Goal: Task Accomplishment & Management: Manage account settings

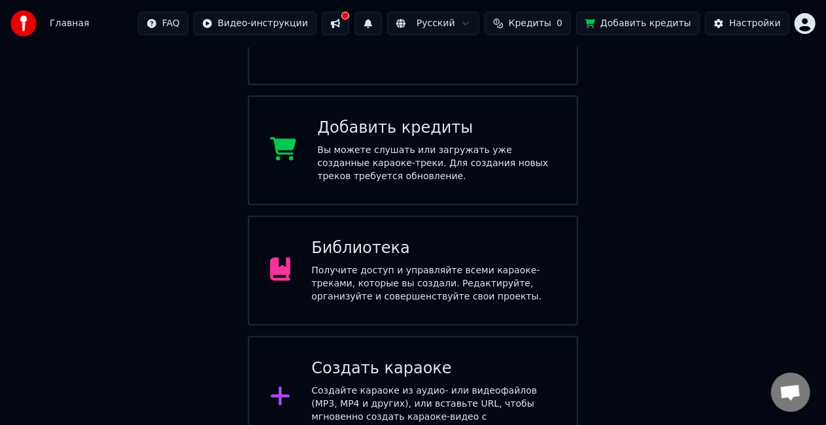
scroll to position [200, 0]
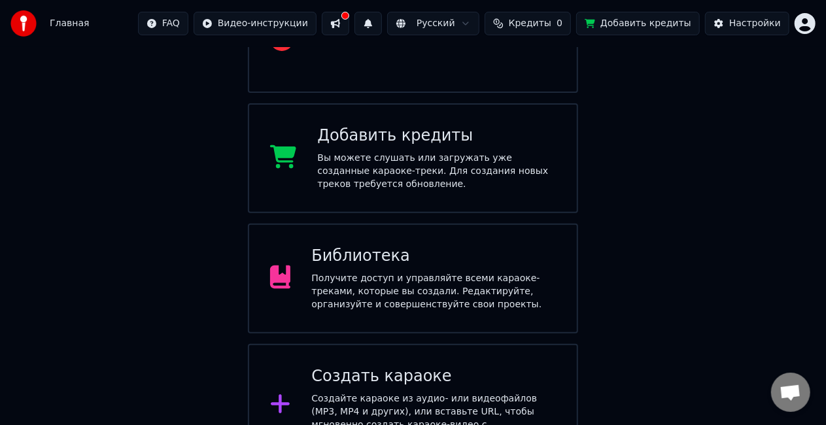
click at [429, 246] on div "Библиотека" at bounding box center [433, 256] width 245 height 21
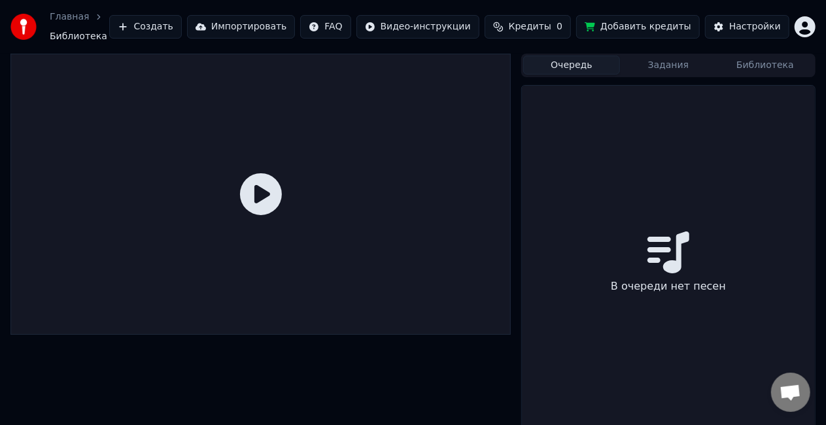
click at [582, 56] on button "Очередь" at bounding box center [571, 65] width 97 height 19
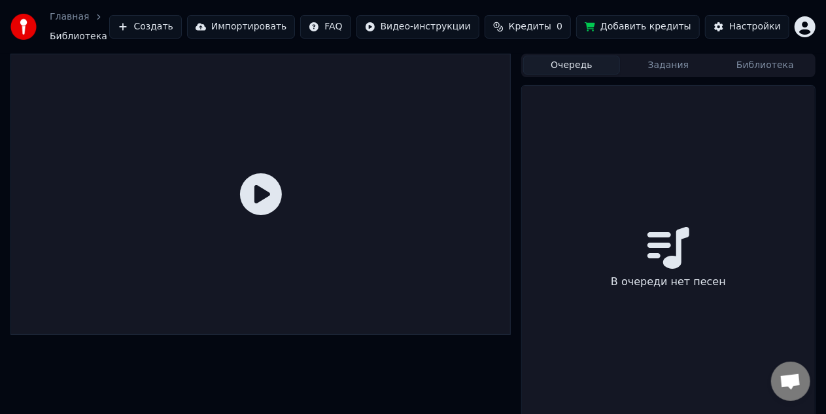
click at [759, 56] on button "Библиотека" at bounding box center [765, 65] width 97 height 19
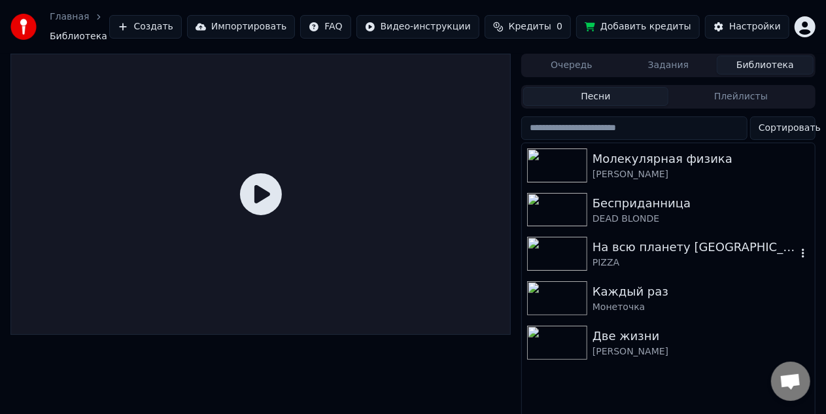
click at [570, 239] on img at bounding box center [557, 254] width 60 height 34
click at [570, 239] on div "Молекулярная физика [PERSON_NAME] Бесприданница DEAD BLONDE На всю планету Земл…" at bounding box center [668, 254] width 293 height 222
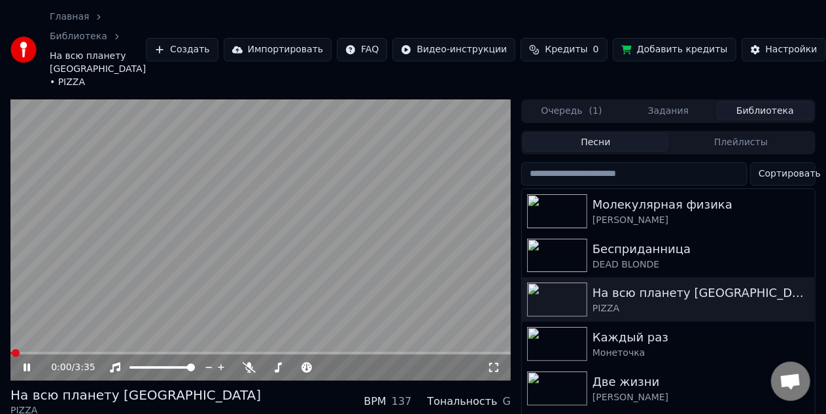
click at [429, 195] on video at bounding box center [260, 239] width 500 height 281
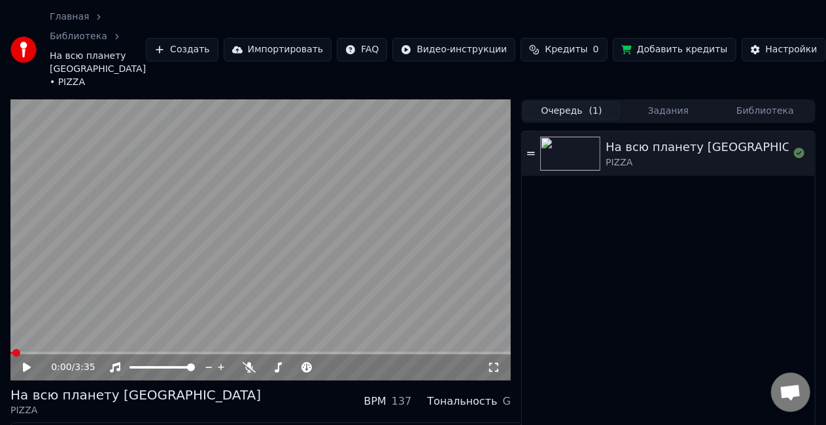
click at [570, 101] on button "Очередь ( 1 )" at bounding box center [571, 110] width 97 height 19
click at [61, 21] on link "Главная" at bounding box center [69, 16] width 39 height 13
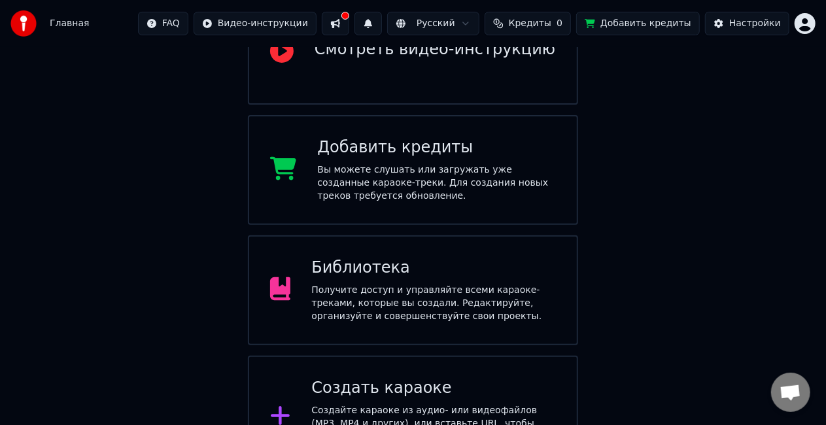
scroll to position [208, 0]
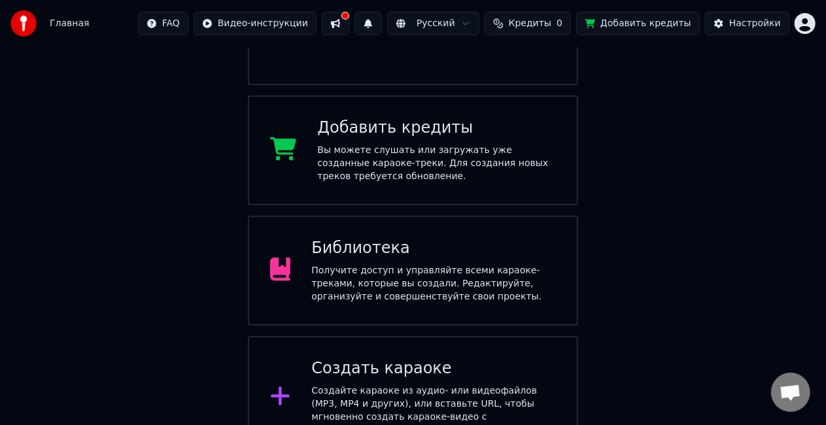
click at [366, 361] on div "Создать караоке Создайте караоке из аудио- или видеофайлов (MP3, MP4 и других),…" at bounding box center [433, 397] width 245 height 78
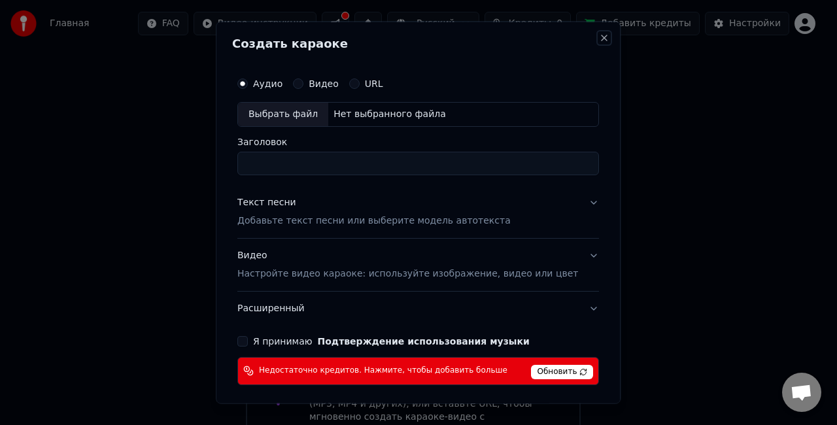
click at [600, 39] on button "Close" at bounding box center [605, 38] width 10 height 10
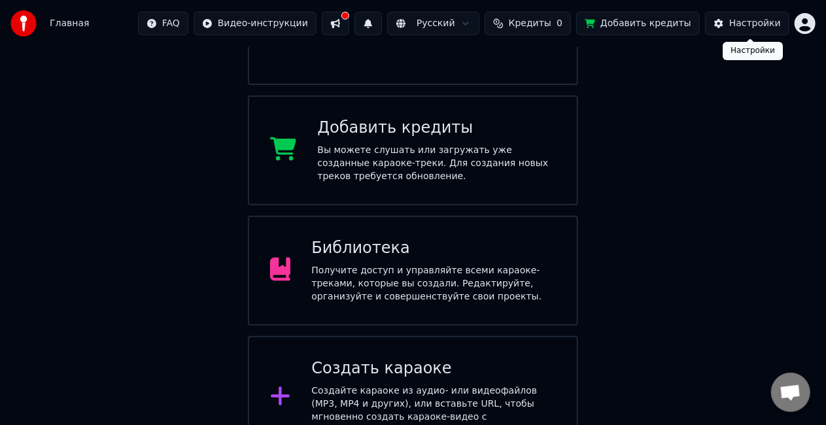
click at [736, 24] on div "Настройки" at bounding box center [755, 23] width 52 height 13
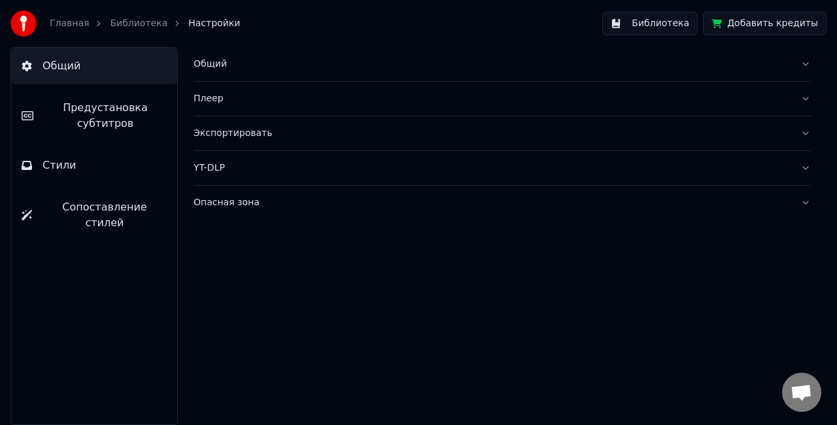
click at [72, 24] on link "Главная" at bounding box center [69, 23] width 39 height 13
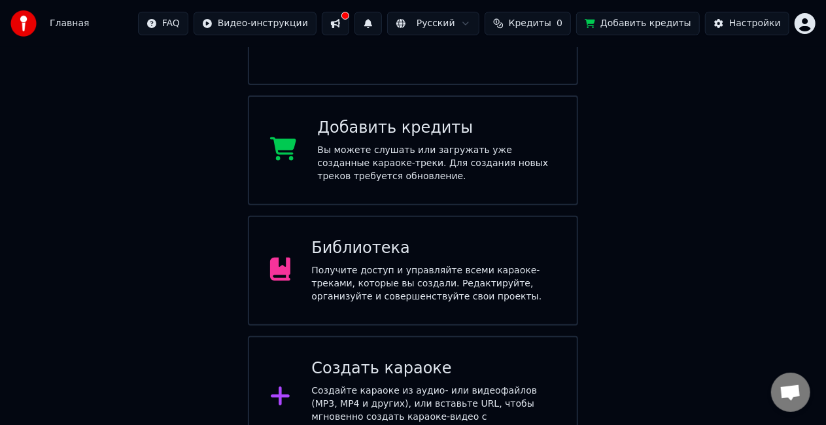
click at [364, 264] on div "Получите доступ и управляйте всеми караоке-треками, которые вы создали. Редакти…" at bounding box center [433, 283] width 245 height 39
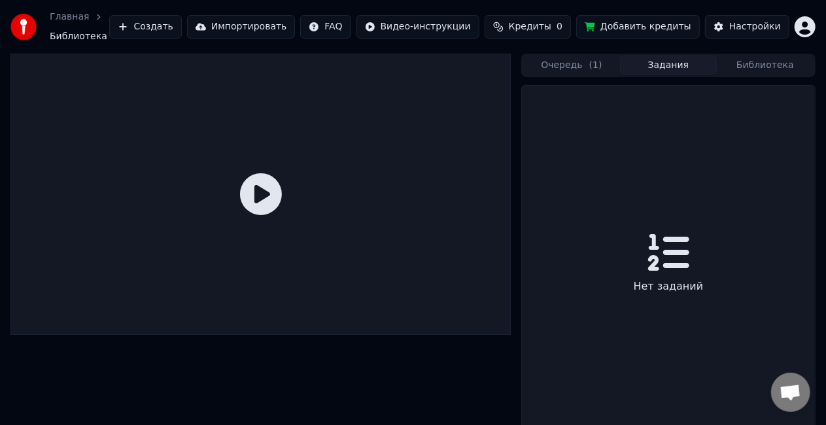
click at [685, 56] on button "Задания" at bounding box center [668, 65] width 97 height 19
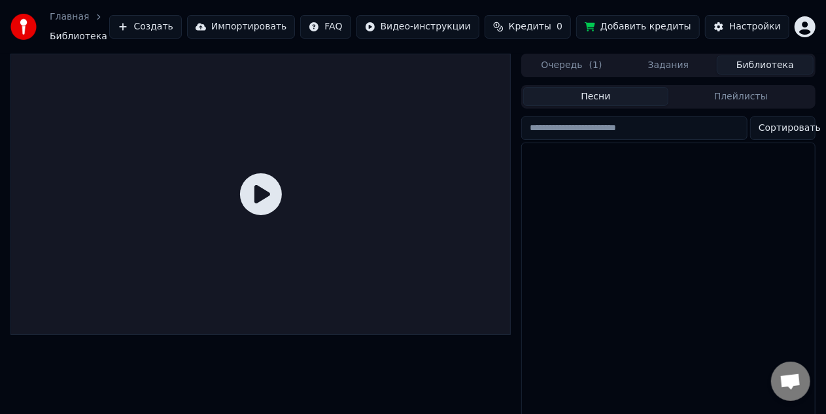
click at [739, 58] on button "Библиотека" at bounding box center [765, 65] width 97 height 19
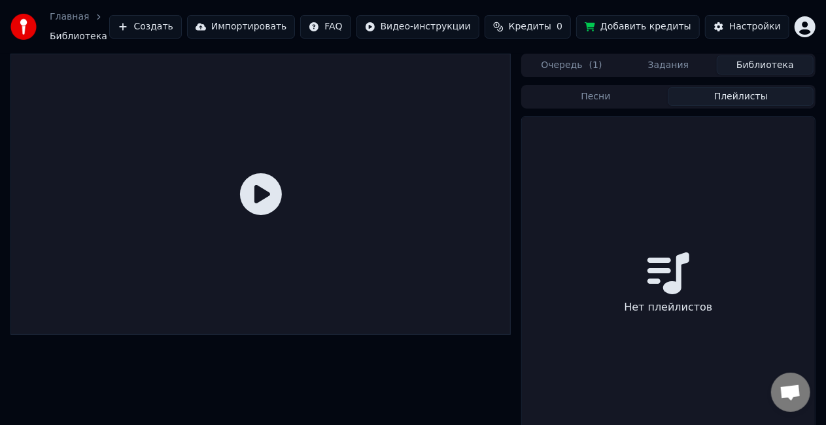
click at [732, 96] on button "Плейлисты" at bounding box center [740, 96] width 145 height 19
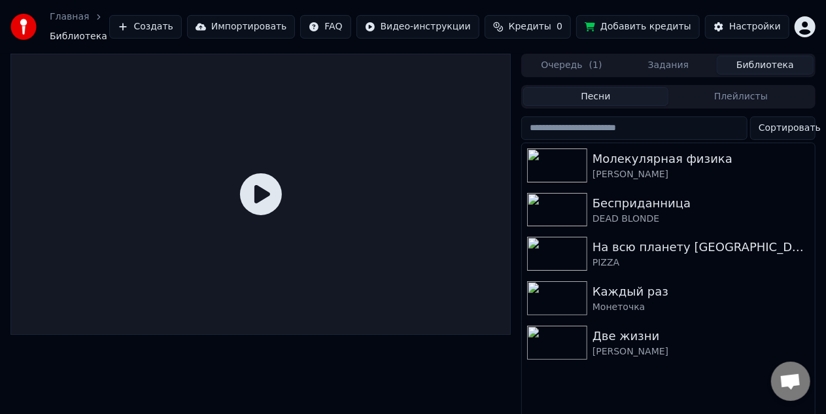
click at [620, 93] on button "Песни" at bounding box center [595, 96] width 145 height 19
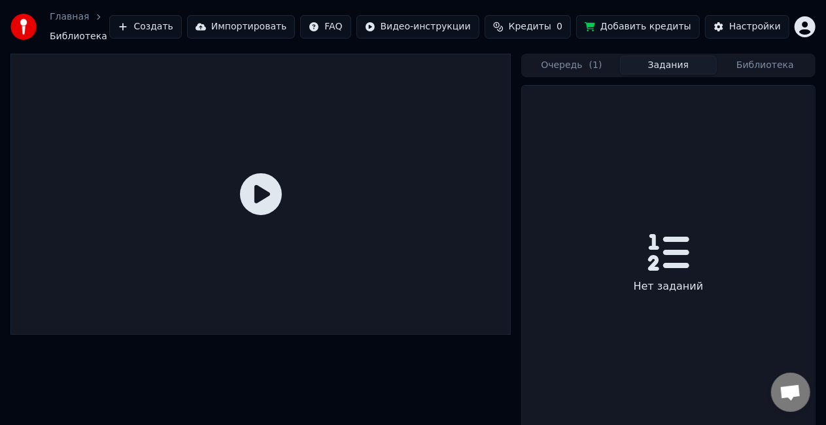
click at [661, 64] on button "Задания" at bounding box center [668, 65] width 97 height 19
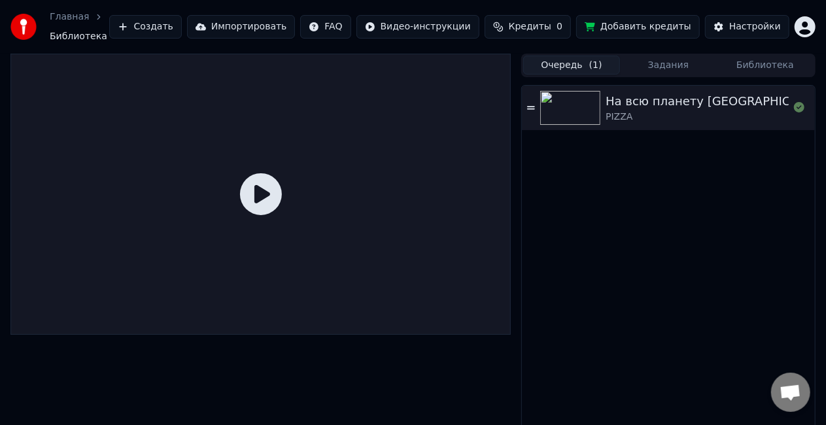
click at [593, 60] on span "( 1 )" at bounding box center [595, 65] width 13 height 13
click at [181, 21] on button "Создать" at bounding box center [145, 27] width 72 height 24
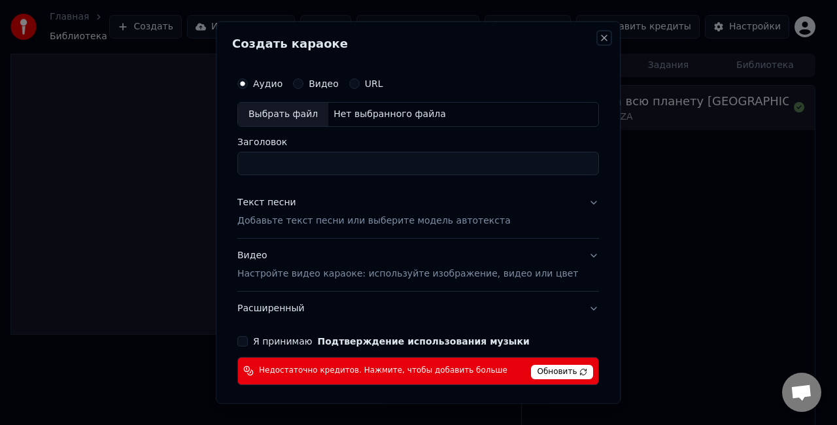
click at [600, 38] on button "Close" at bounding box center [605, 38] width 10 height 10
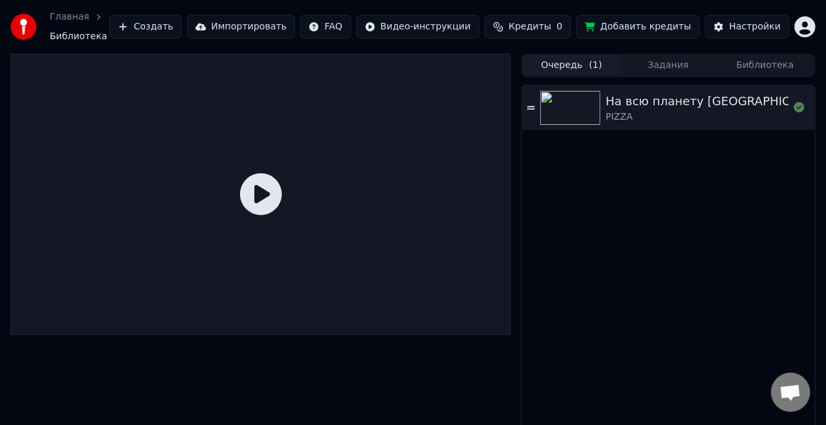
click at [743, 61] on button "Библиотека" at bounding box center [765, 65] width 97 height 19
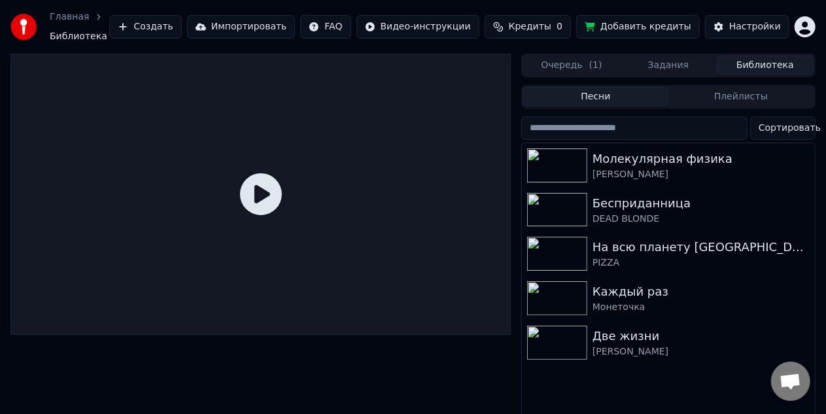
click at [696, 126] on input "search" at bounding box center [634, 128] width 226 height 24
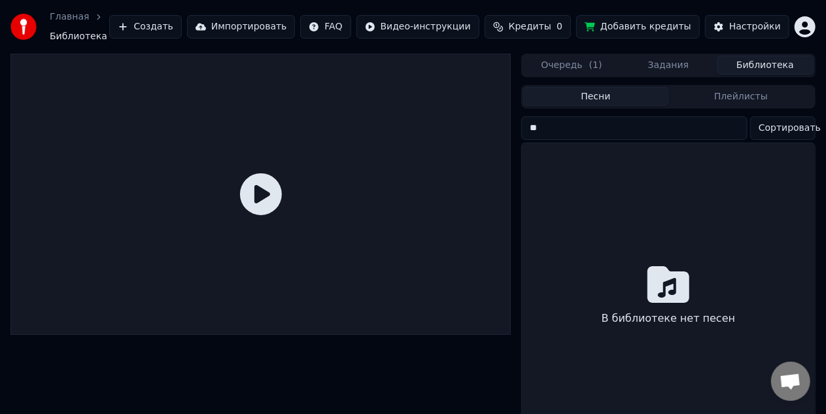
type input "*"
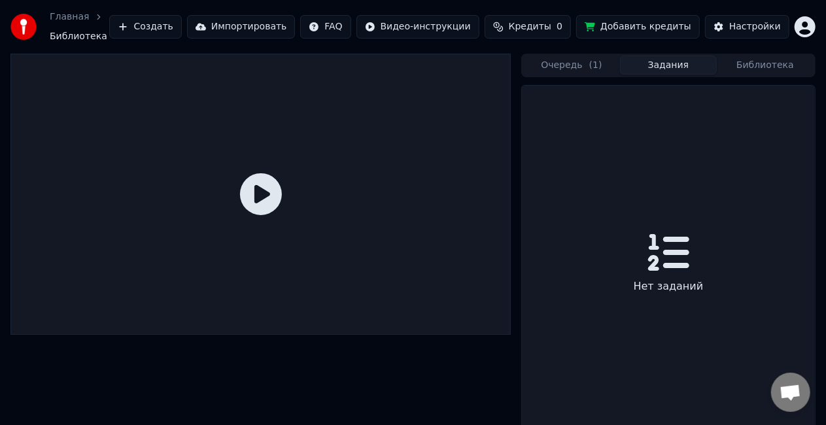
click at [678, 56] on button "Задания" at bounding box center [668, 65] width 97 height 19
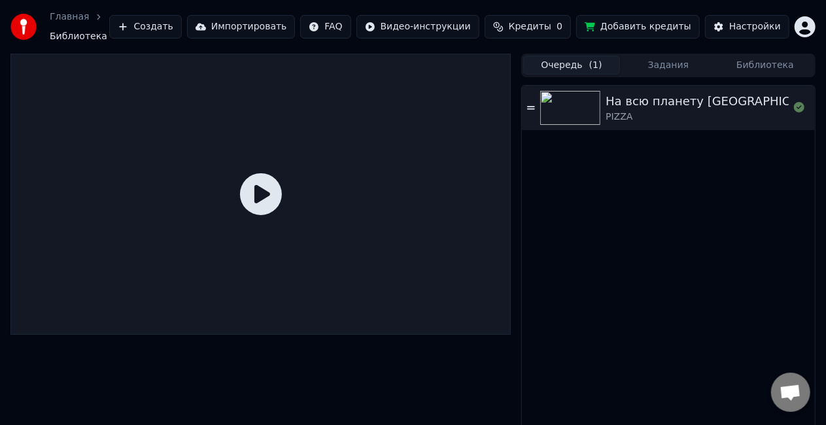
click at [595, 63] on span "( 1 )" at bounding box center [595, 65] width 13 height 13
click at [804, 24] on html "Главная Библиотека Создать Импортировать FAQ Видео-инструкции Кредиты 0 Добавит…" at bounding box center [413, 212] width 826 height 425
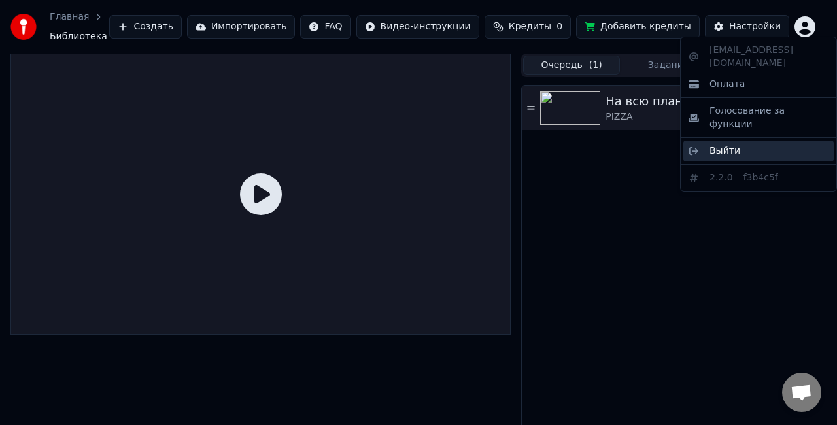
click at [726, 141] on div "Выйти" at bounding box center [758, 151] width 150 height 21
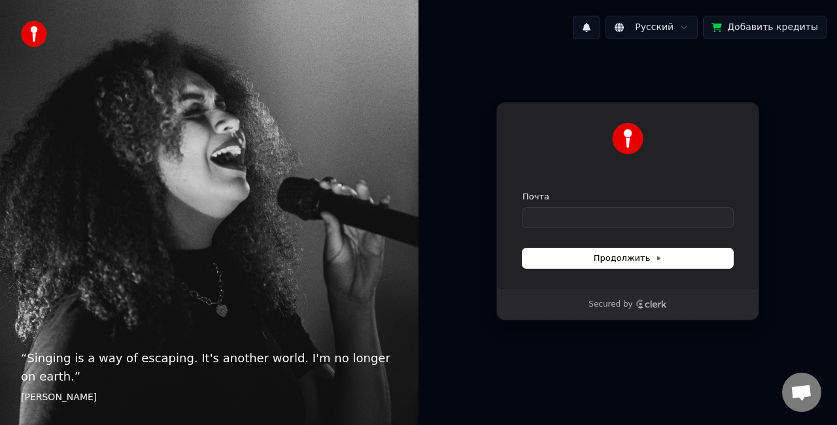
click at [624, 207] on div "Почта" at bounding box center [628, 209] width 211 height 37
click at [624, 217] on input "Почта" at bounding box center [628, 218] width 211 height 20
click at [523, 191] on button "submit" at bounding box center [523, 191] width 0 height 0
type input "**********"
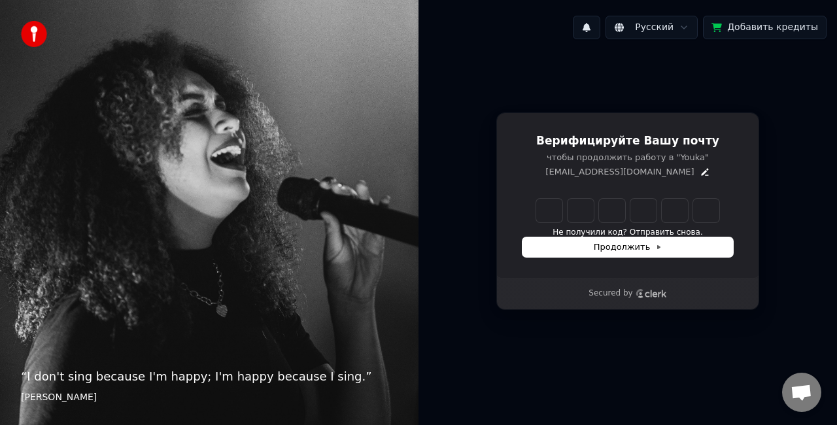
click at [552, 206] on input "Enter verification code" at bounding box center [627, 211] width 183 height 24
type input "******"
